Goal: Information Seeking & Learning: Learn about a topic

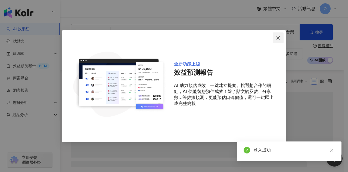
click at [282, 40] on span "Close" at bounding box center [278, 38] width 11 height 4
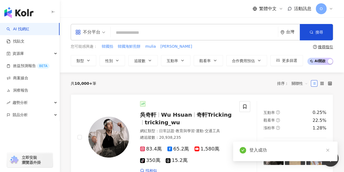
click at [246, 32] on input "search" at bounding box center [194, 32] width 163 height 10
paste input "**********"
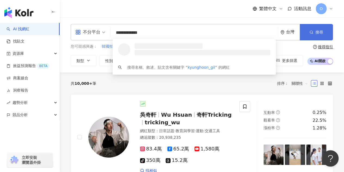
type input "**********"
click at [310, 32] on icon "button" at bounding box center [312, 32] width 4 height 4
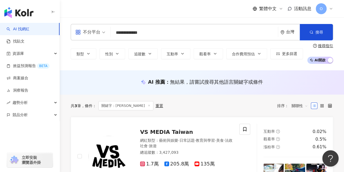
click at [165, 31] on input "**********" at bounding box center [194, 32] width 163 height 10
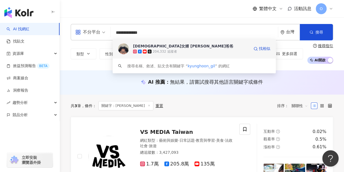
click at [164, 48] on div "[DEMOGRAPHIC_DATA]女婿 [PERSON_NAME]爸爸" at bounding box center [183, 45] width 100 height 5
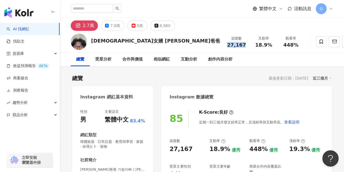
drag, startPoint x: 190, startPoint y: 45, endPoint x: 214, endPoint y: 47, distance: 24.3
click at [214, 47] on div "[DEMOGRAPHIC_DATA]女婿 [PERSON_NAME]爸爸 追蹤數 27,167 互動率 18.9% 觀看率 448%" at bounding box center [202, 41] width 284 height 21
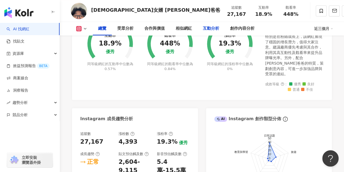
click at [216, 26] on div "互動分析" at bounding box center [211, 28] width 16 height 7
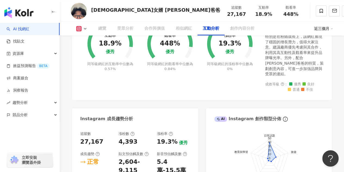
scroll to position [1073, 0]
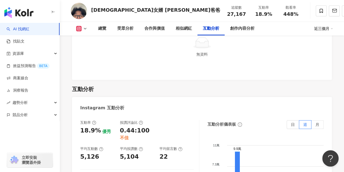
drag, startPoint x: 140, startPoint y: 153, endPoint x: 118, endPoint y: 154, distance: 22.6
copy div "5,999"
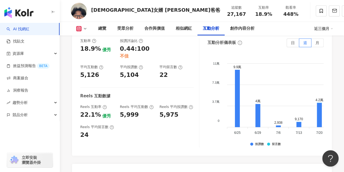
drag, startPoint x: 139, startPoint y: 155, endPoint x: 165, endPoint y: 155, distance: 26.7
copy div "121,760"
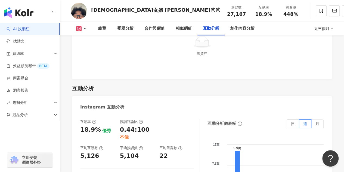
scroll to position [1073, 0]
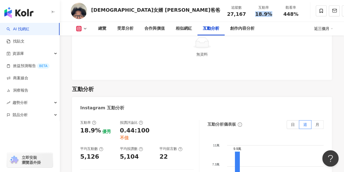
drag, startPoint x: 219, startPoint y: 12, endPoint x: 241, endPoint y: 15, distance: 21.9
click at [250, 15] on div "互動率 18.9%" at bounding box center [263, 11] width 27 height 12
copy span "18.9%"
click at [238, 21] on div "[DEMOGRAPHIC_DATA]女婿 [PERSON_NAME]爸爸 追蹤數 27,167 互動率 18.9% 觀看率 448%" at bounding box center [202, 10] width 284 height 21
drag, startPoint x: 242, startPoint y: 16, endPoint x: 220, endPoint y: 16, distance: 22.3
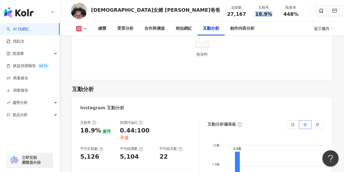
click at [250, 16] on div "互動率 18.9%" at bounding box center [263, 11] width 27 height 12
copy span "18.9%"
